Goal: Check status: Check status

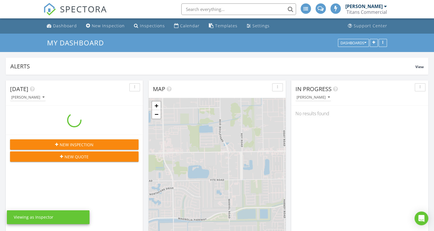
scroll to position [531, 443]
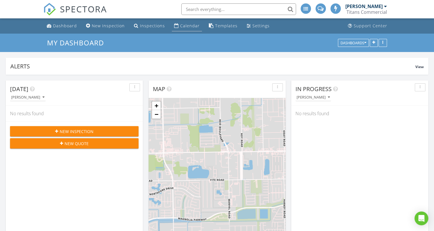
click at [193, 25] on div "Calendar" at bounding box center [189, 25] width 19 height 5
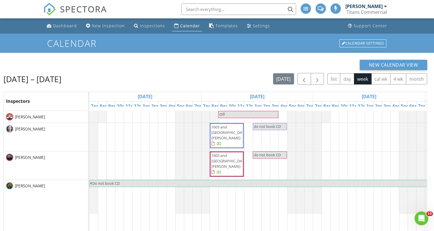
click at [375, 7] on div "[PERSON_NAME]" at bounding box center [363, 6] width 37 height 6
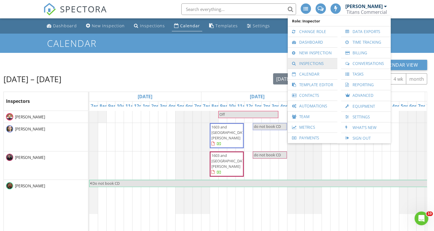
drag, startPoint x: 318, startPoint y: 62, endPoint x: 320, endPoint y: 66, distance: 4.5
click at [318, 63] on link "Inspections" at bounding box center [312, 63] width 44 height 10
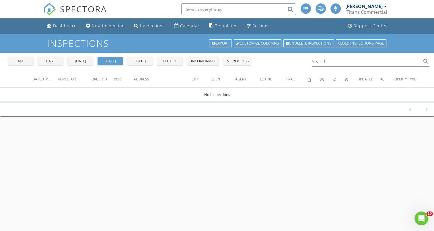
click at [43, 60] on div "past" at bounding box center [50, 61] width 21 height 6
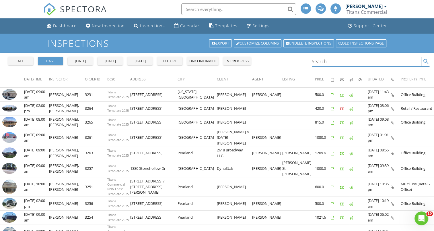
click at [329, 60] on input "Search" at bounding box center [367, 61] width 110 height 9
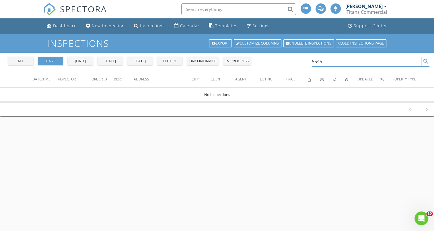
type input "5545"
click at [375, 12] on div "Titans Commercial" at bounding box center [366, 12] width 40 height 6
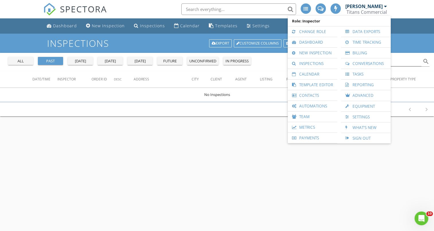
click at [23, 63] on div "all" at bounding box center [20, 61] width 21 height 6
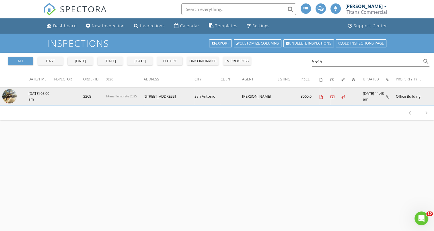
click at [11, 96] on img at bounding box center [9, 96] width 14 height 14
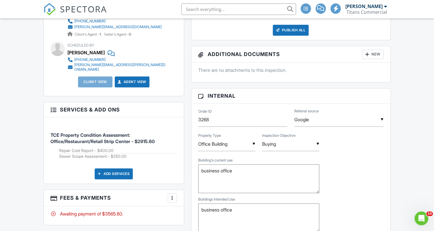
scroll to position [258, 0]
